Goal: Entertainment & Leisure: Browse casually

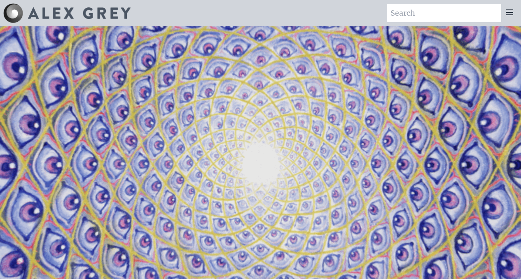
click at [507, 9] on icon at bounding box center [510, 12] width 10 height 10
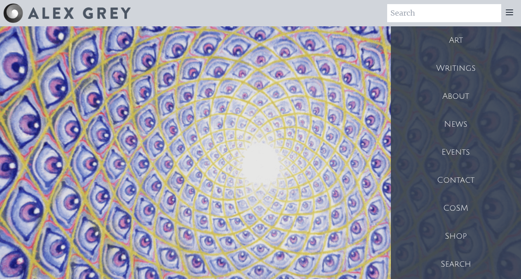
click at [463, 40] on div "Art" at bounding box center [456, 40] width 130 height 28
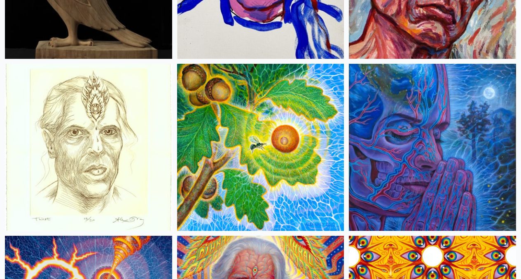
scroll to position [4172, 0]
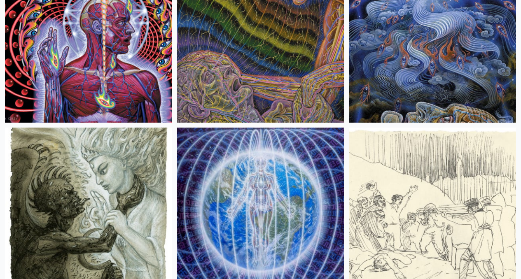
scroll to position [9260, 0]
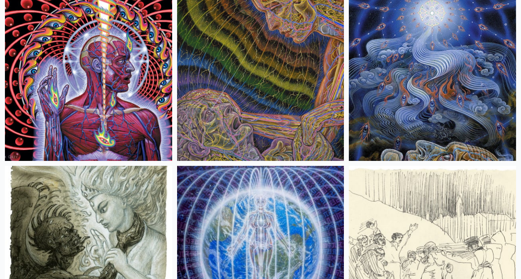
scroll to position [9222, 0]
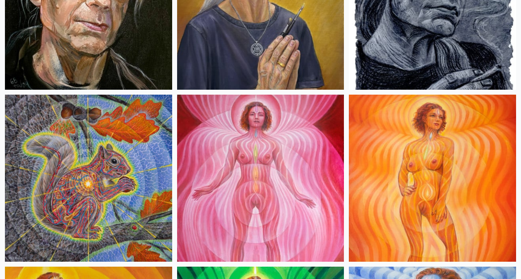
scroll to position [857, 0]
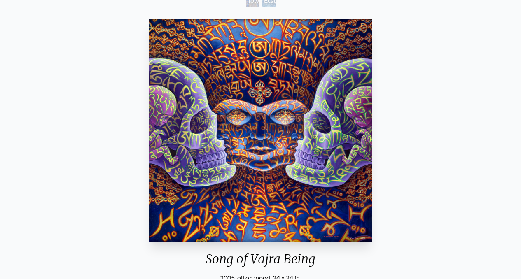
scroll to position [75, 0]
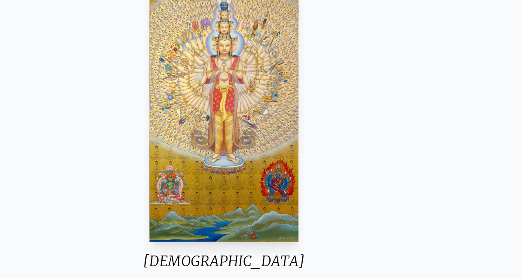
scroll to position [55, 0]
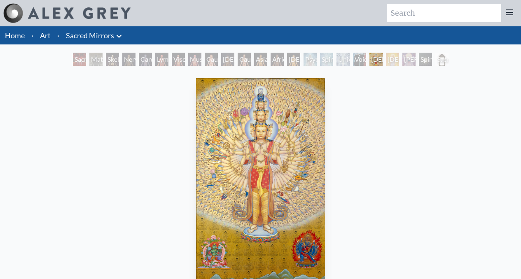
click at [178, 223] on div "Avalokitesvara 1983, acrylic on linen, 46 x 84 in. Visit the CoSM Shop" at bounding box center [261, 238] width 508 height 326
click at [245, 190] on img "19 / 23" at bounding box center [260, 189] width 129 height 223
click at [245, 195] on img "19 / 23" at bounding box center [260, 189] width 129 height 223
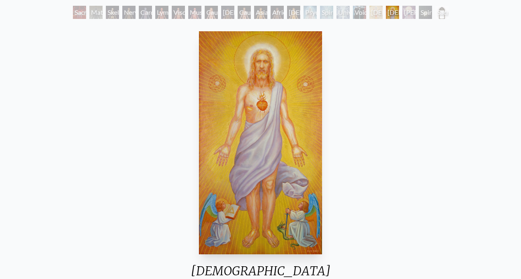
scroll to position [48, 0]
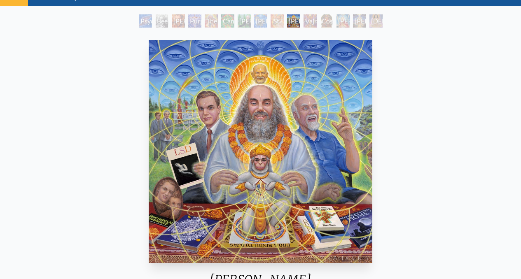
scroll to position [41, 0]
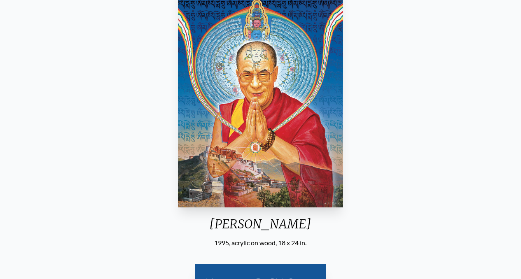
scroll to position [95, 0]
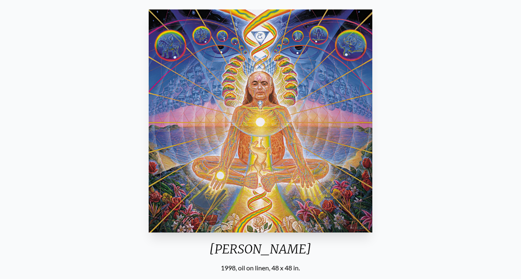
scroll to position [50, 0]
